Goal: Information Seeking & Learning: Learn about a topic

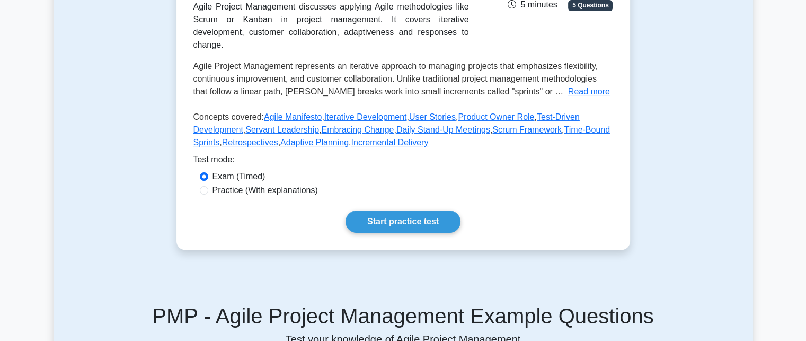
scroll to position [265, 0]
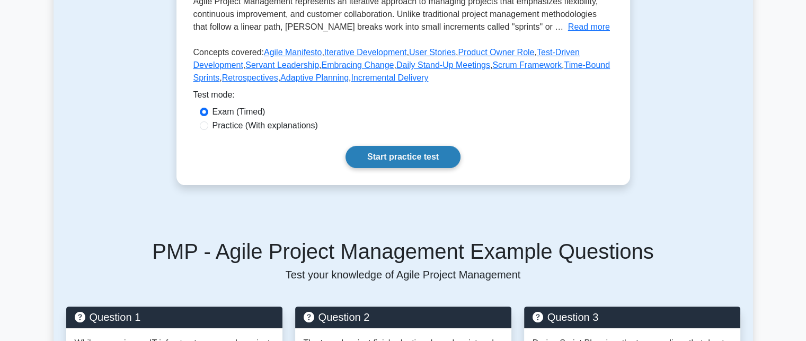
click at [415, 168] on link "Start practice test" at bounding box center [402, 157] width 115 height 22
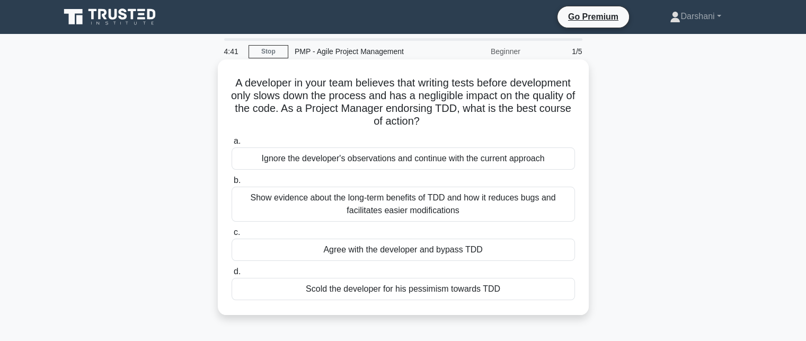
click at [367, 199] on div "Show evidence about the long-term benefits of TDD and how it reduces bugs and f…" at bounding box center [403, 203] width 343 height 35
click at [232, 184] on input "b. Show evidence about the long-term benefits of TDD and how it reduces bugs an…" at bounding box center [232, 180] width 0 height 7
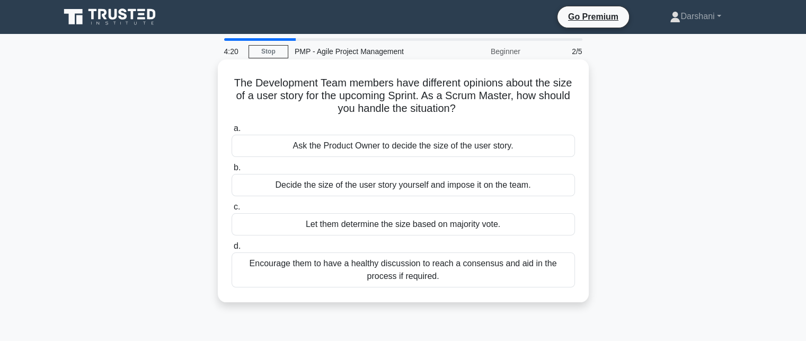
click at [375, 270] on div "Encourage them to have a healthy discussion to reach a consensus and aid in the…" at bounding box center [403, 269] width 343 height 35
click at [232, 250] on input "d. Encourage them to have a healthy discussion to reach a consensus and aid in …" at bounding box center [232, 246] width 0 height 7
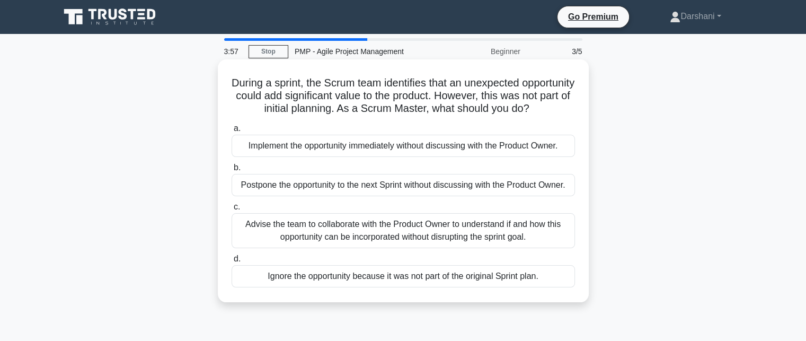
click at [403, 246] on div "Advise the team to collaborate with the Product Owner to understand if and how …" at bounding box center [403, 230] width 343 height 35
click at [232, 210] on input "c. Advise the team to collaborate with the Product Owner to understand if and h…" at bounding box center [232, 206] width 0 height 7
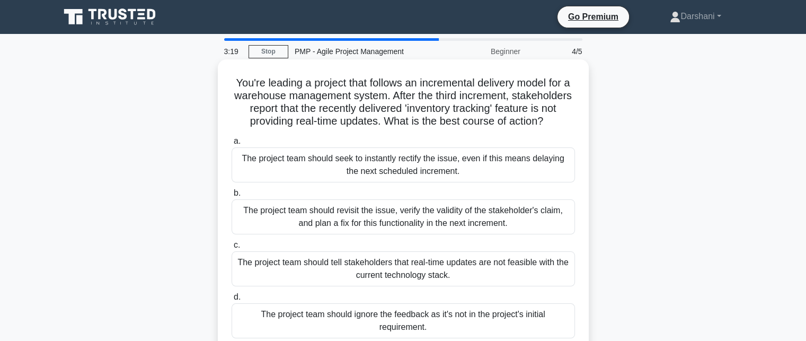
scroll to position [53, 0]
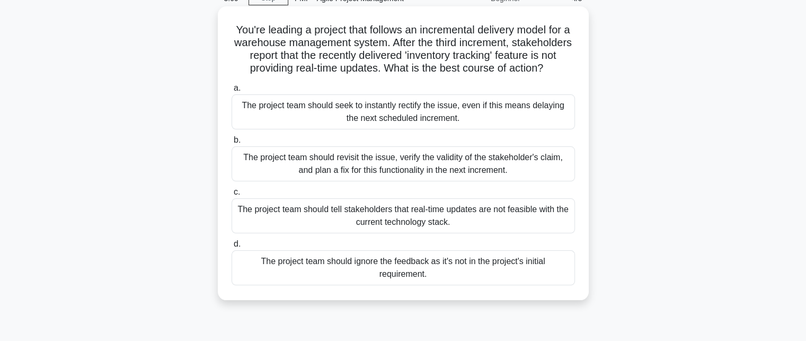
click at [380, 181] on div "The project team should revisit the issue, verify the validity of the stakehold…" at bounding box center [403, 163] width 343 height 35
click at [232, 144] on input "b. The project team should revisit the issue, verify the validity of the stakeh…" at bounding box center [232, 140] width 0 height 7
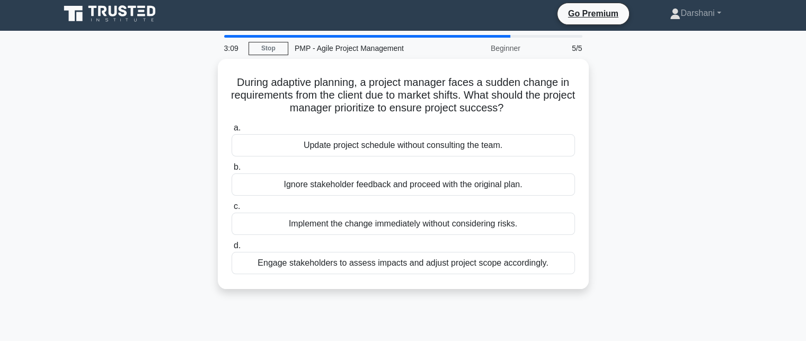
scroll to position [0, 0]
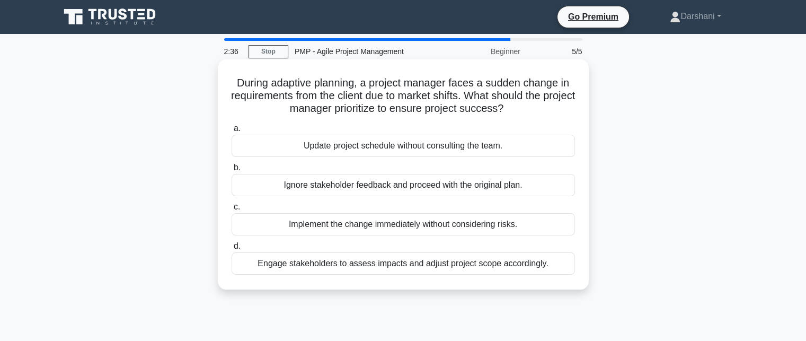
click at [352, 261] on div "Engage stakeholders to assess impacts and adjust project scope accordingly." at bounding box center [403, 263] width 343 height 22
click at [232, 250] on input "d. Engage stakeholders to assess impacts and adjust project scope accordingly." at bounding box center [232, 246] width 0 height 7
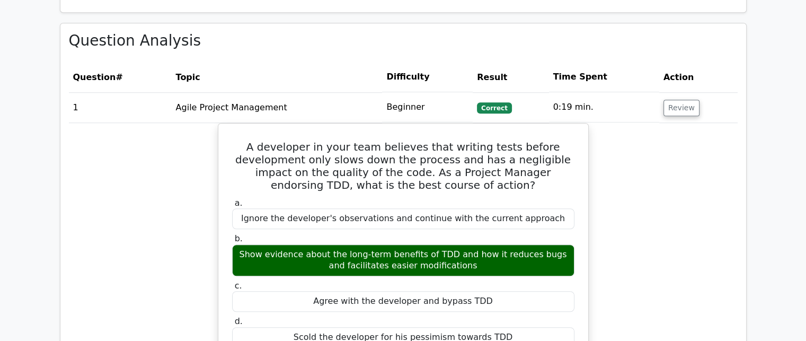
scroll to position [742, 0]
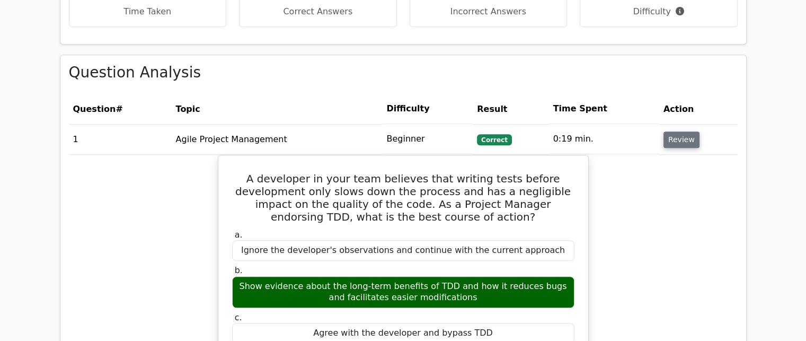
click at [675, 131] on button "Review" at bounding box center [681, 139] width 36 height 16
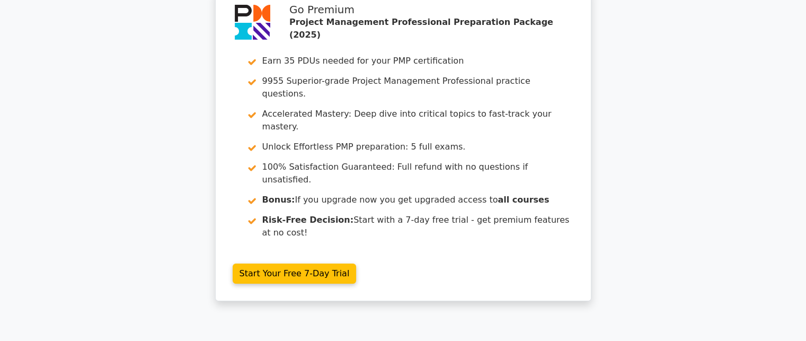
scroll to position [0, 0]
